Goal: Use online tool/utility

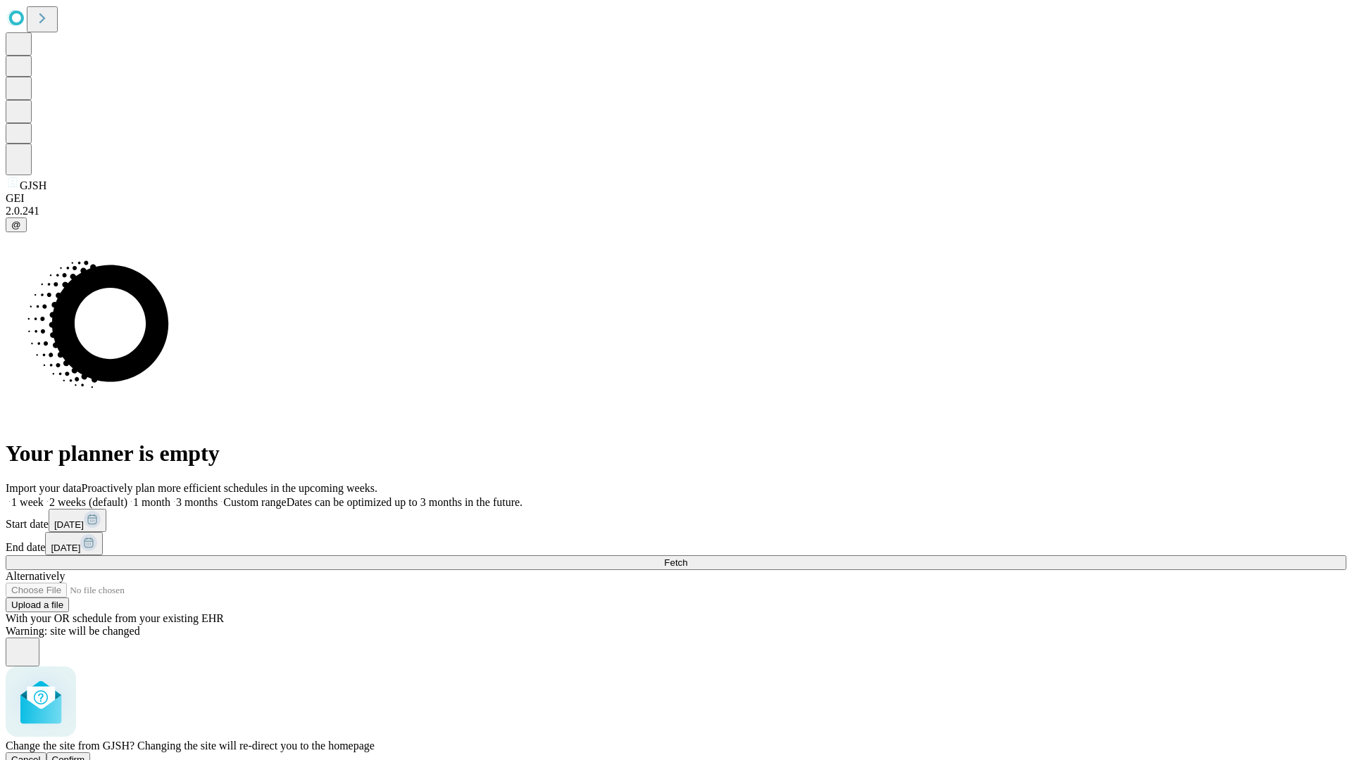
click at [85, 755] on span "Confirm" at bounding box center [68, 760] width 33 height 11
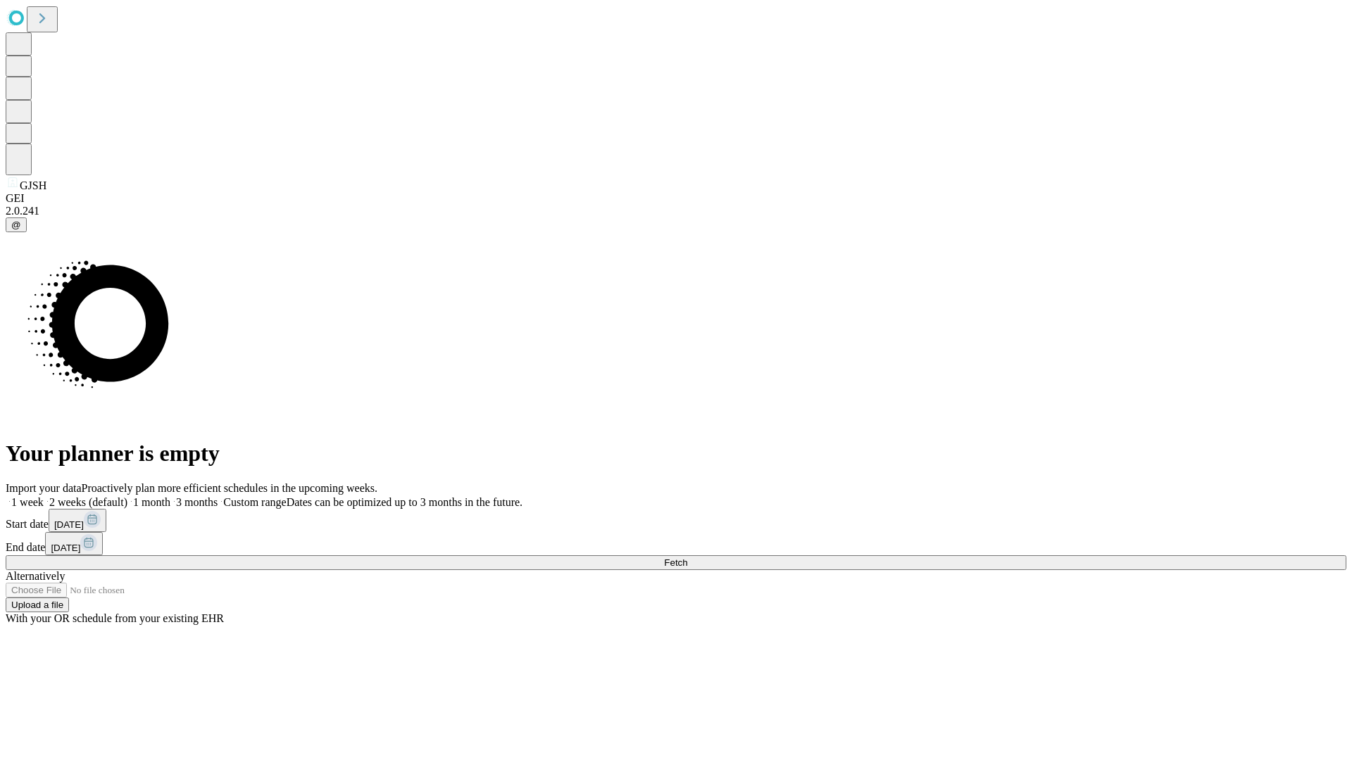
click at [170, 496] on label "1 month" at bounding box center [148, 502] width 43 height 12
click at [687, 558] on span "Fetch" at bounding box center [675, 563] width 23 height 11
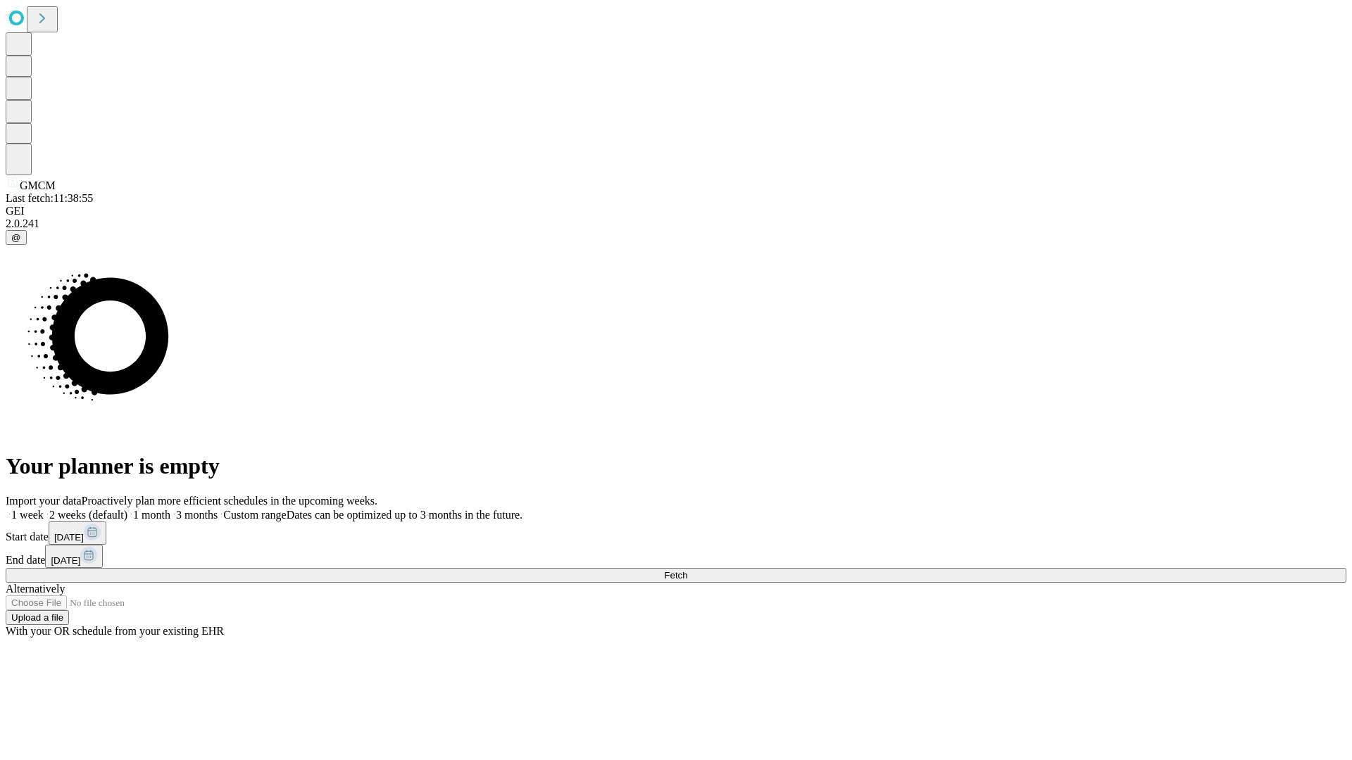
click at [170, 509] on label "1 month" at bounding box center [148, 515] width 43 height 12
click at [687, 570] on span "Fetch" at bounding box center [675, 575] width 23 height 11
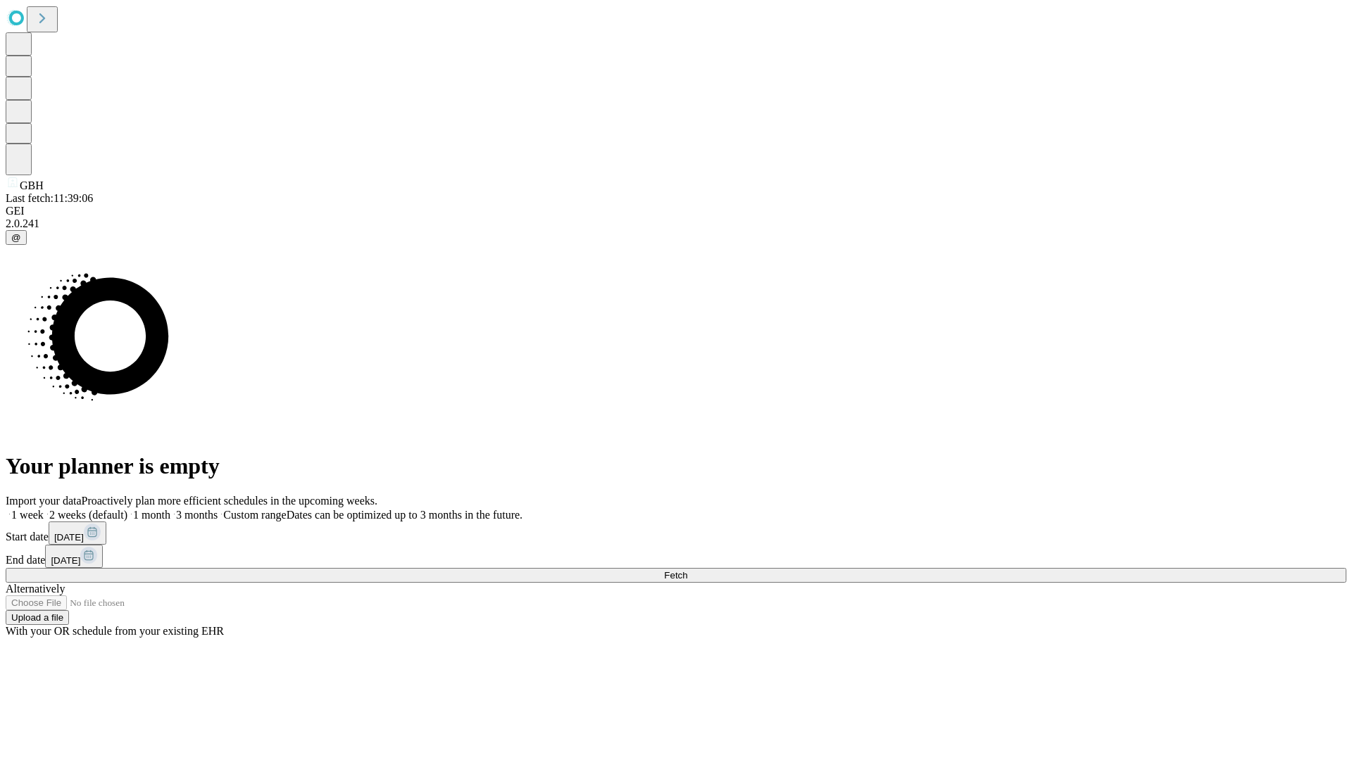
click at [170, 509] on label "1 month" at bounding box center [148, 515] width 43 height 12
click at [687, 570] on span "Fetch" at bounding box center [675, 575] width 23 height 11
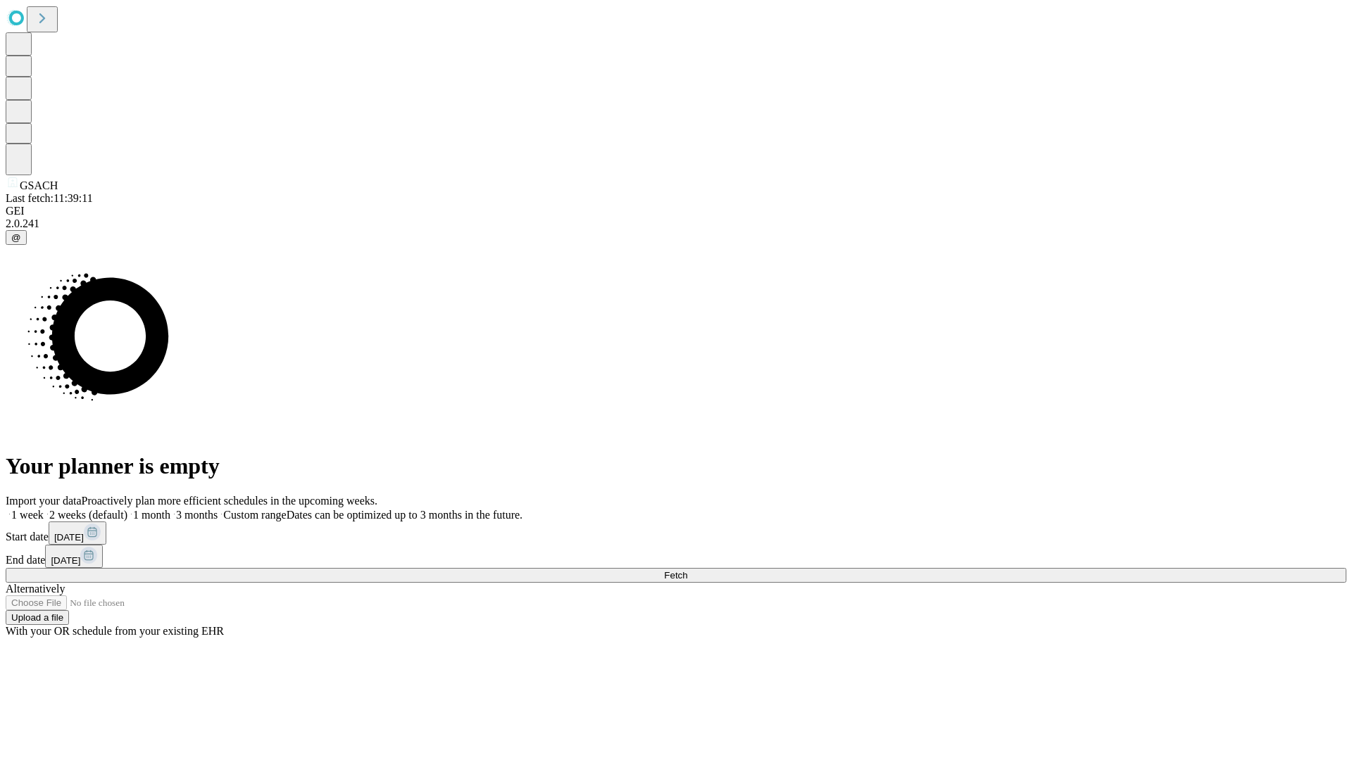
click at [170, 509] on label "1 month" at bounding box center [148, 515] width 43 height 12
click at [687, 570] on span "Fetch" at bounding box center [675, 575] width 23 height 11
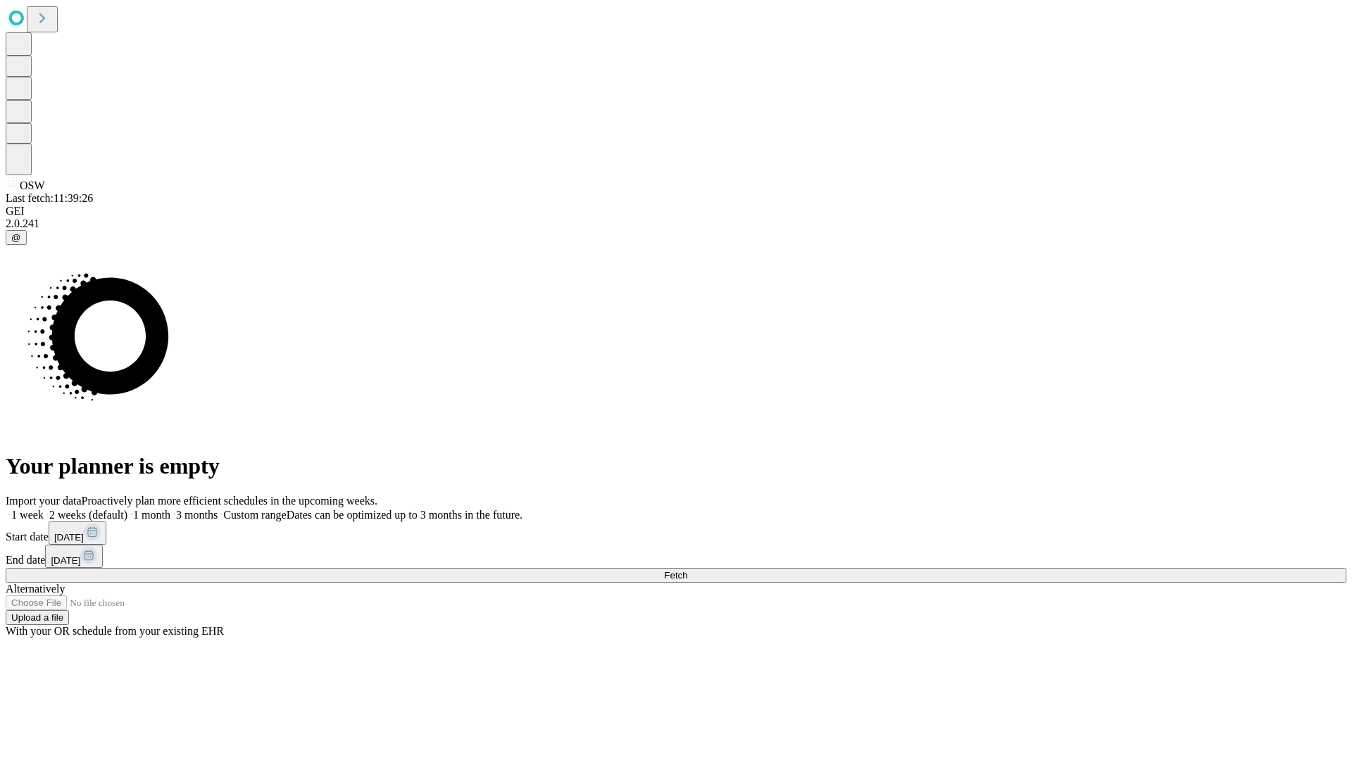
click at [170, 509] on label "1 month" at bounding box center [148, 515] width 43 height 12
click at [687, 570] on span "Fetch" at bounding box center [675, 575] width 23 height 11
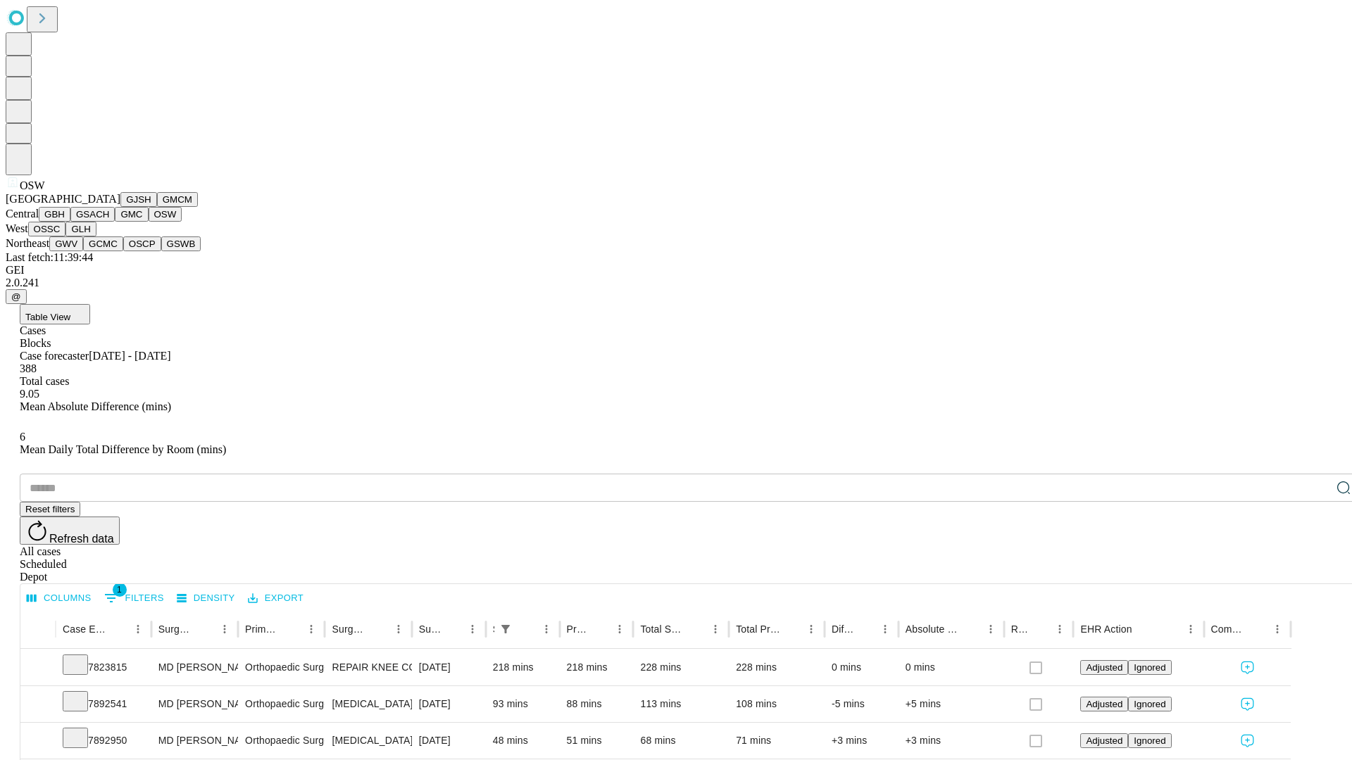
click at [66, 237] on button "OSSC" at bounding box center [47, 229] width 38 height 15
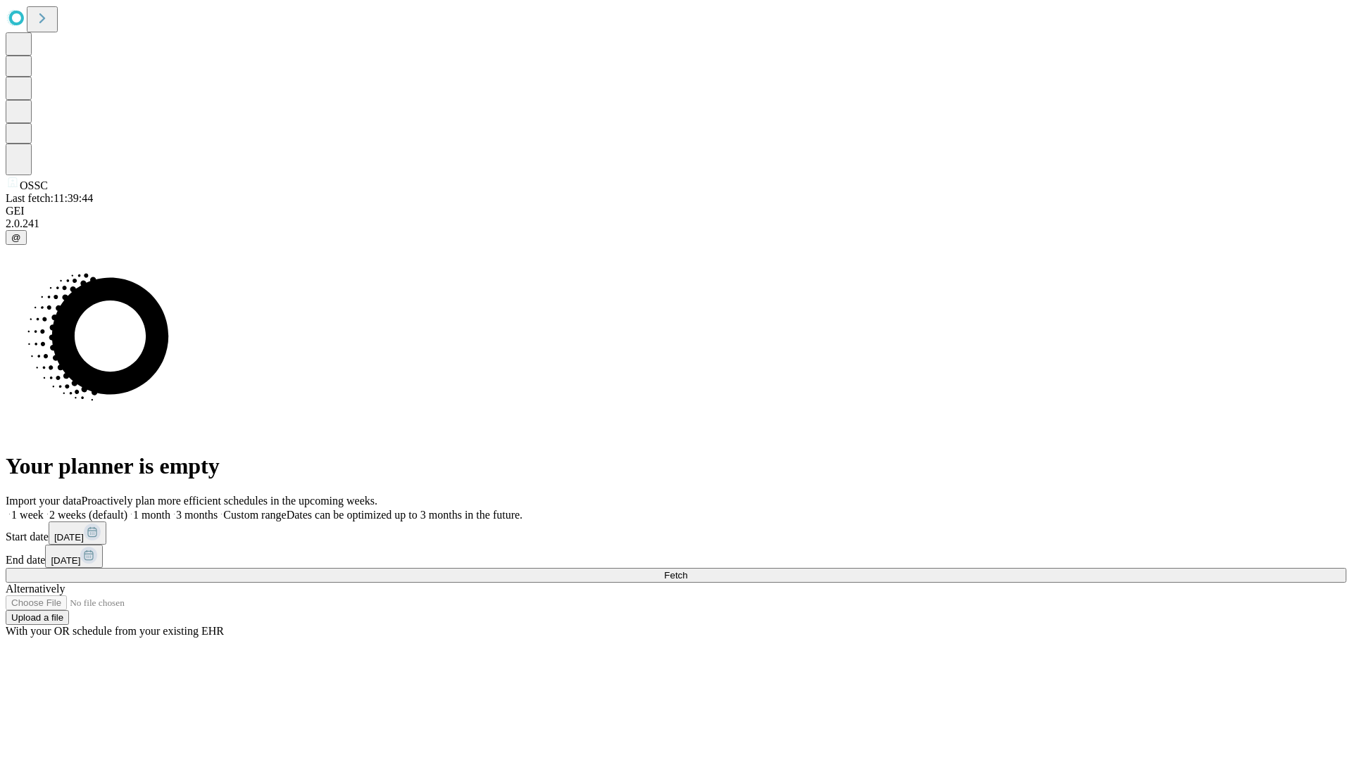
click at [170, 509] on label "1 month" at bounding box center [148, 515] width 43 height 12
click at [687, 570] on span "Fetch" at bounding box center [675, 575] width 23 height 11
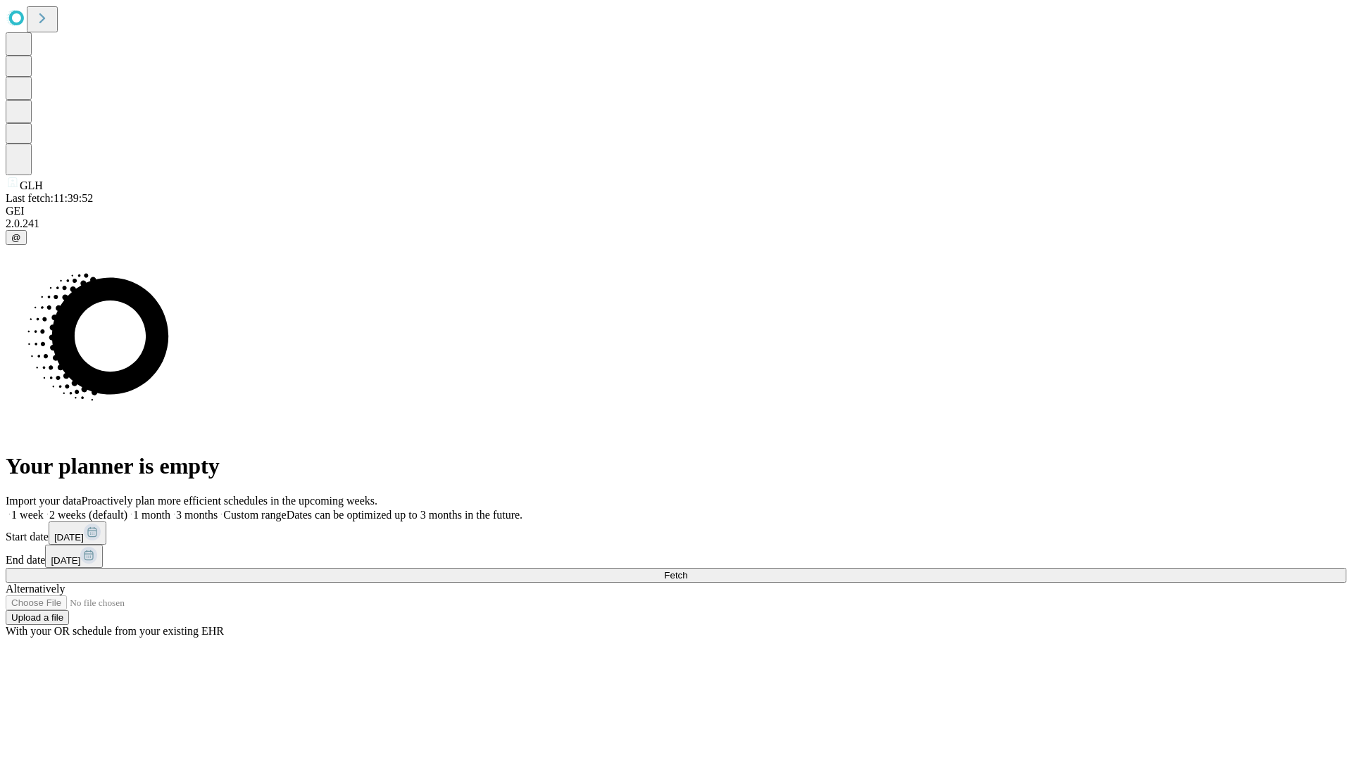
click at [170, 509] on label "1 month" at bounding box center [148, 515] width 43 height 12
click at [687, 570] on span "Fetch" at bounding box center [675, 575] width 23 height 11
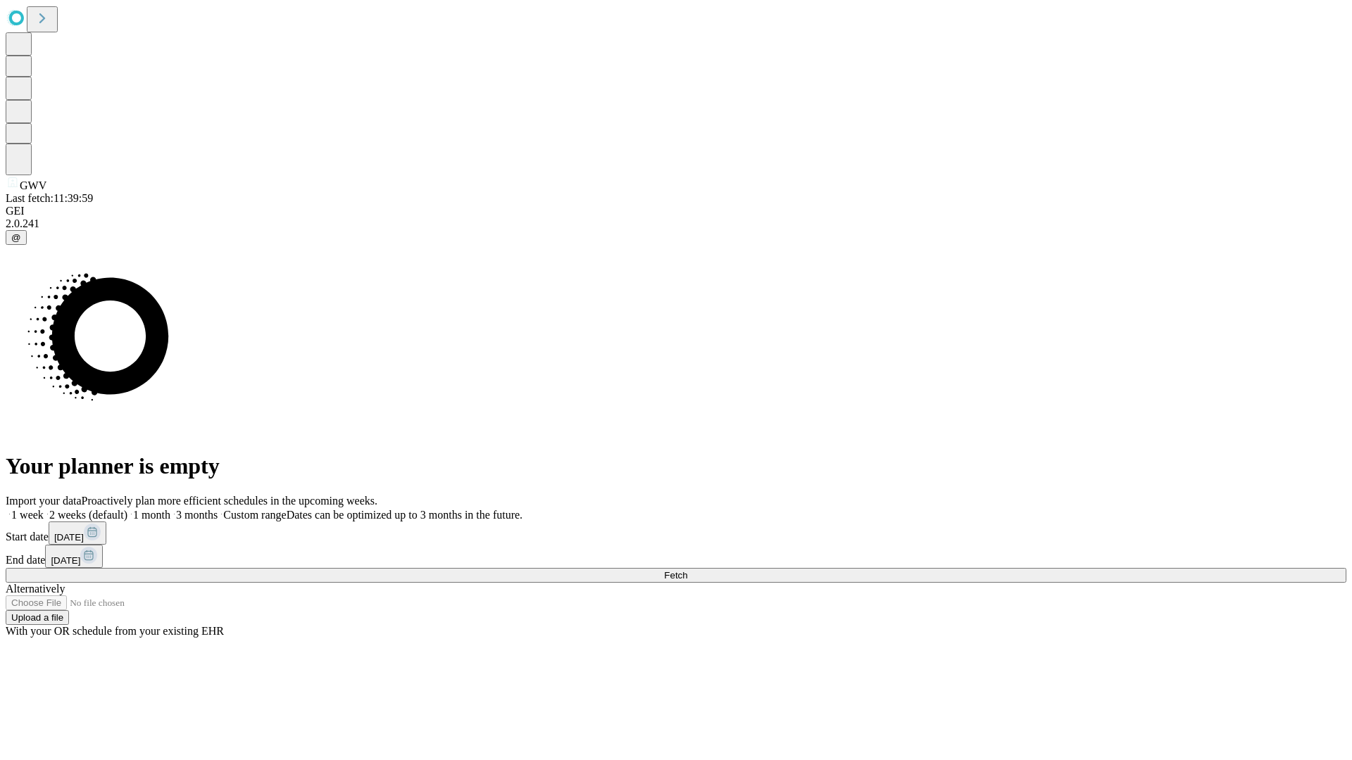
click at [170, 509] on label "1 month" at bounding box center [148, 515] width 43 height 12
click at [687, 570] on span "Fetch" at bounding box center [675, 575] width 23 height 11
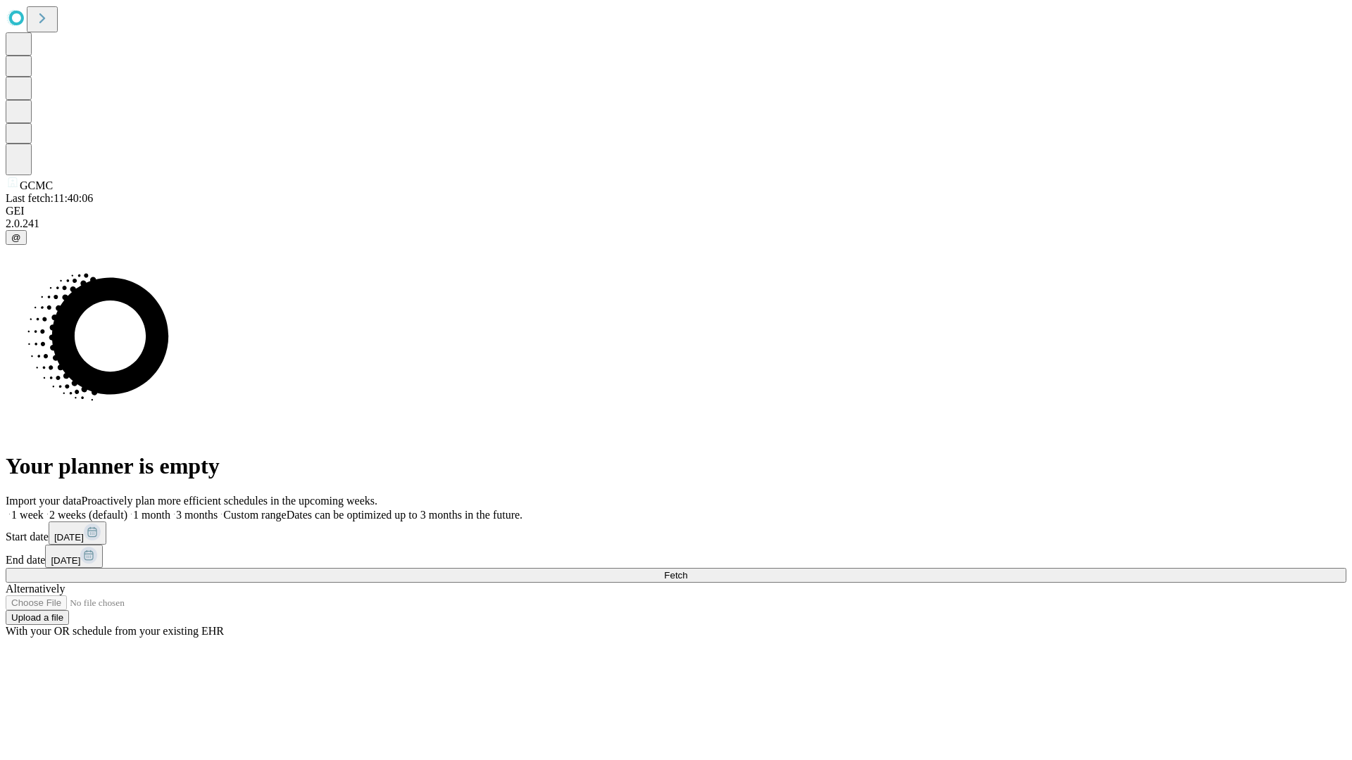
click at [170, 509] on label "1 month" at bounding box center [148, 515] width 43 height 12
click at [687, 570] on span "Fetch" at bounding box center [675, 575] width 23 height 11
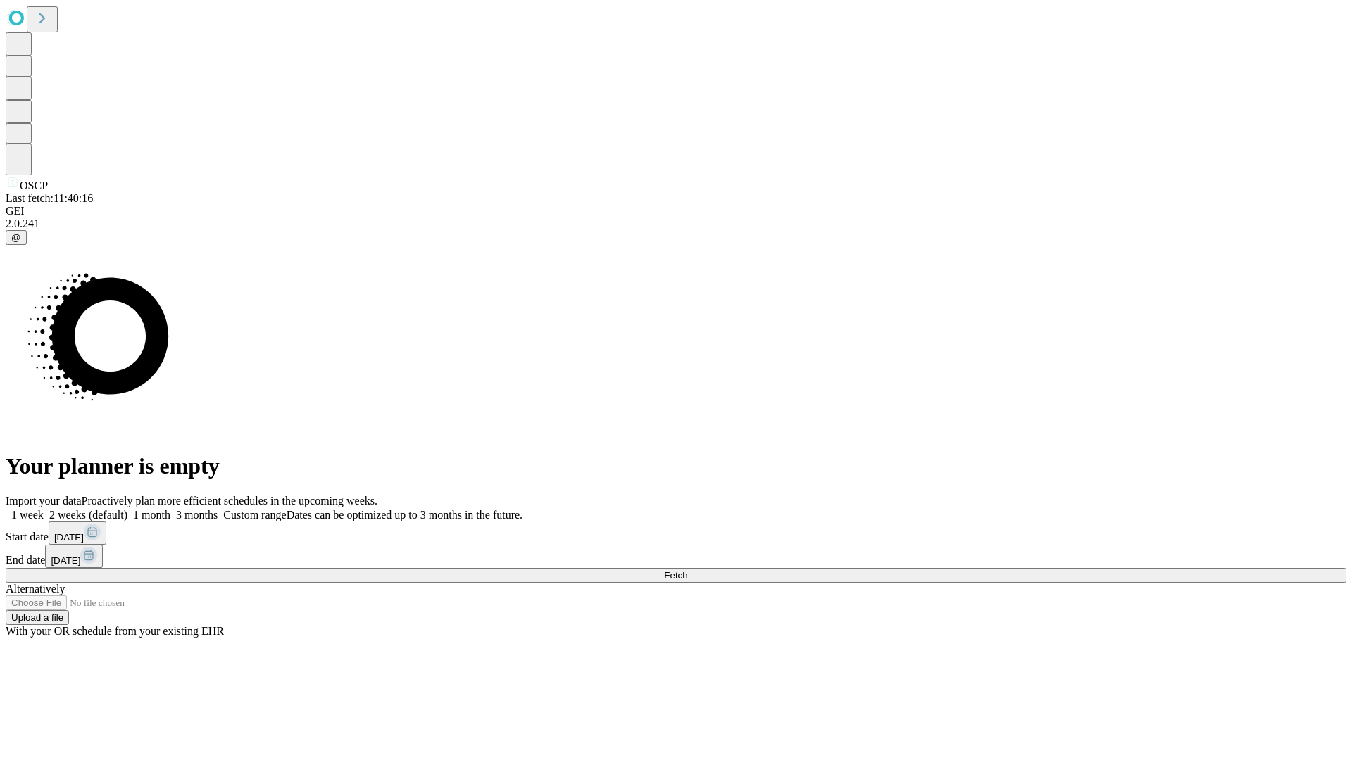
click at [170, 509] on label "1 month" at bounding box center [148, 515] width 43 height 12
click at [687, 570] on span "Fetch" at bounding box center [675, 575] width 23 height 11
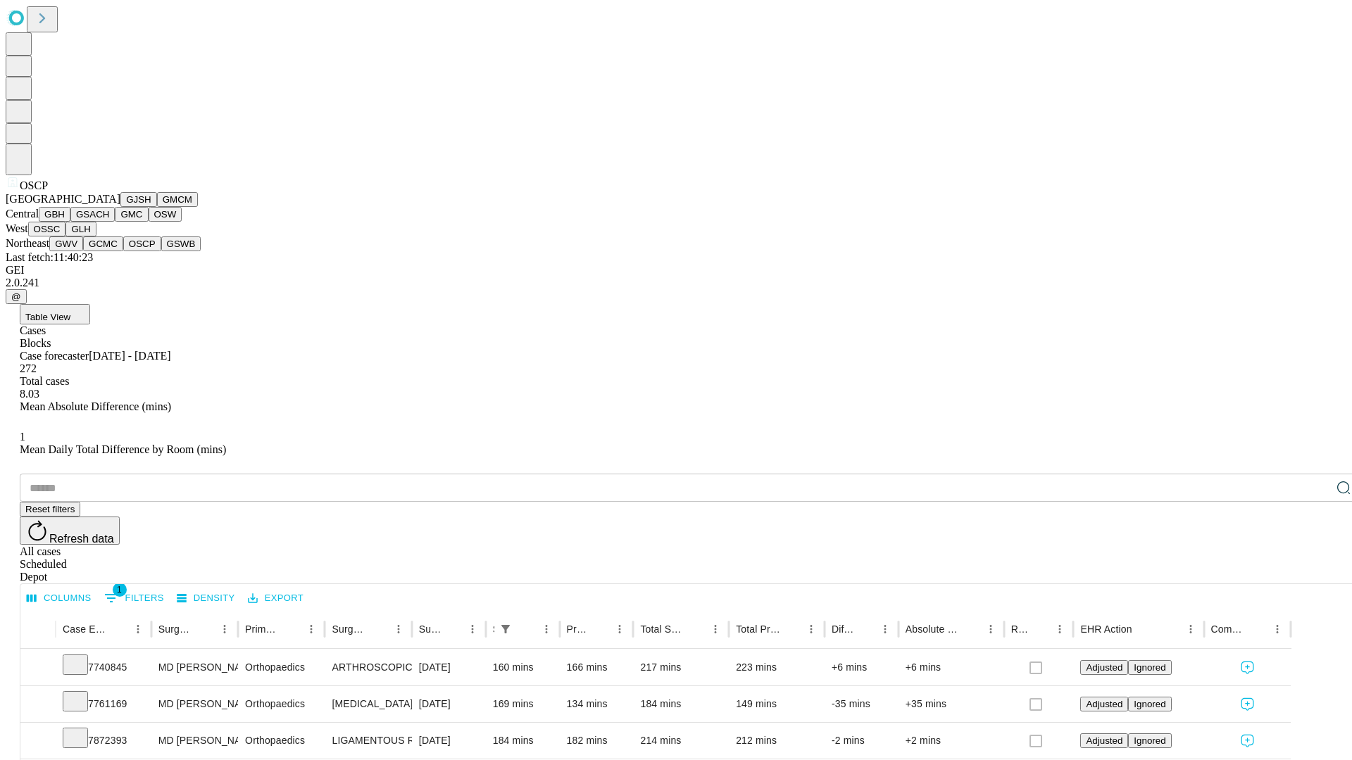
click at [161, 251] on button "GSWB" at bounding box center [181, 244] width 40 height 15
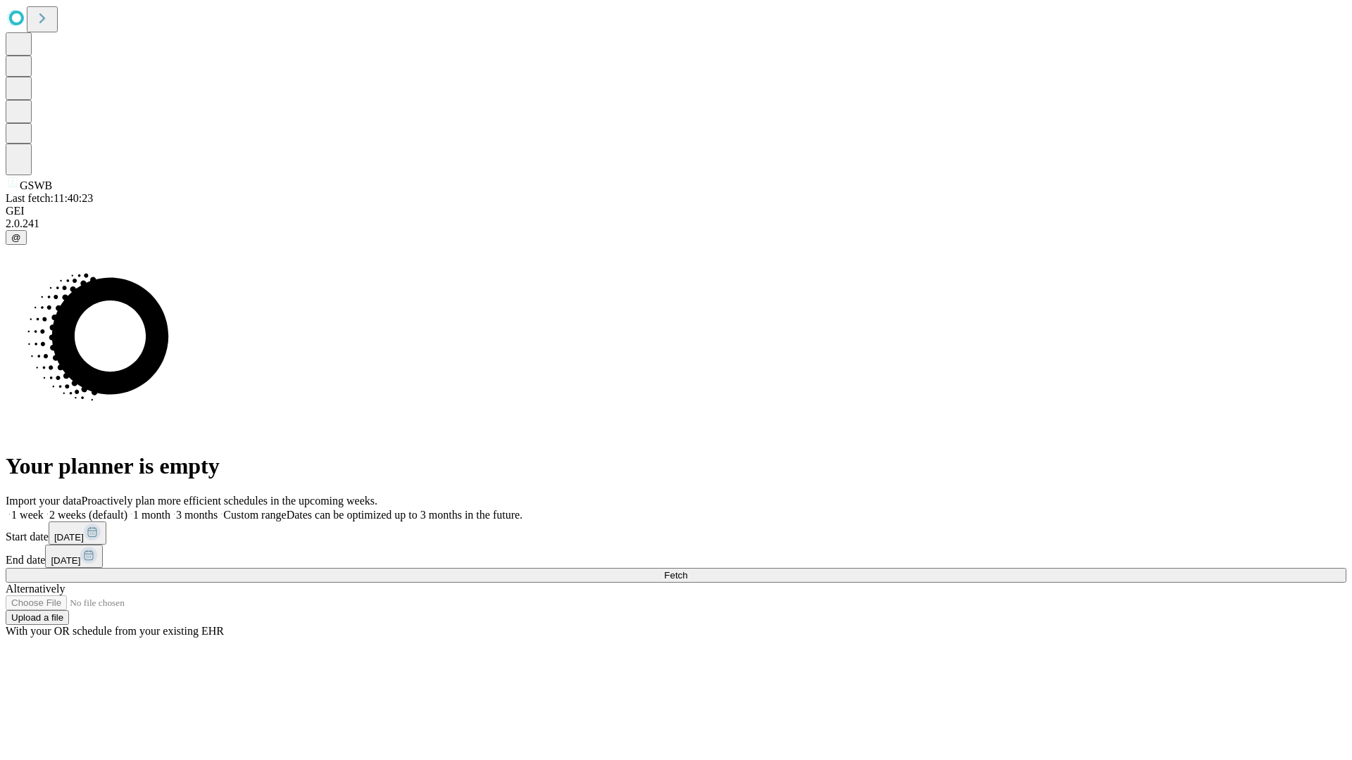
click at [170, 509] on label "1 month" at bounding box center [148, 515] width 43 height 12
click at [687, 570] on span "Fetch" at bounding box center [675, 575] width 23 height 11
